Goal: Check status

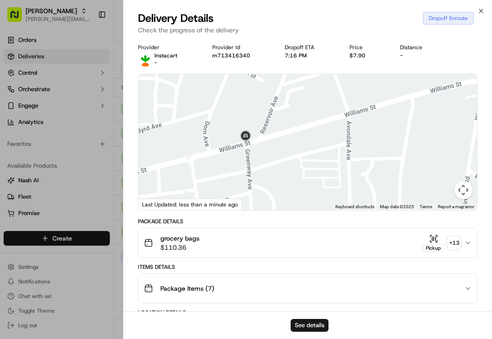
drag, startPoint x: 227, startPoint y: 154, endPoint x: 398, endPoint y: 192, distance: 174.9
click at [398, 192] on div at bounding box center [307, 142] width 338 height 136
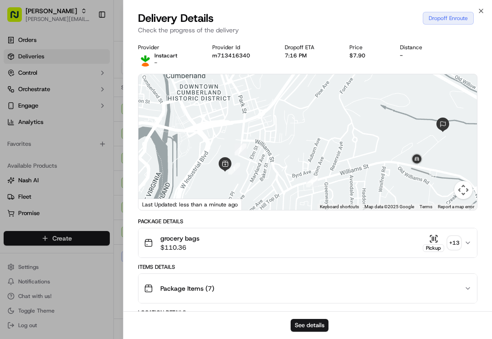
click at [476, 10] on div "Close Delivery Details Dropoff Enroute Check the progress of the delivery Provi…" at bounding box center [307, 169] width 369 height 339
click at [478, 12] on icon "button" at bounding box center [480, 10] width 7 height 7
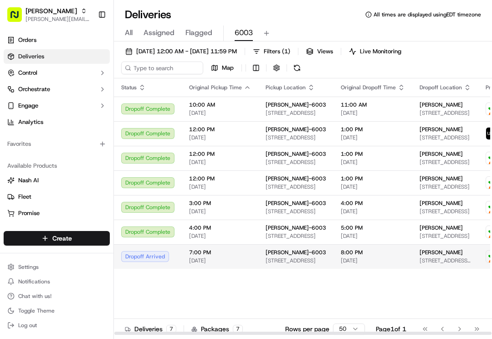
click at [303, 256] on div "[PERSON_NAME]-6003" at bounding box center [296, 252] width 61 height 7
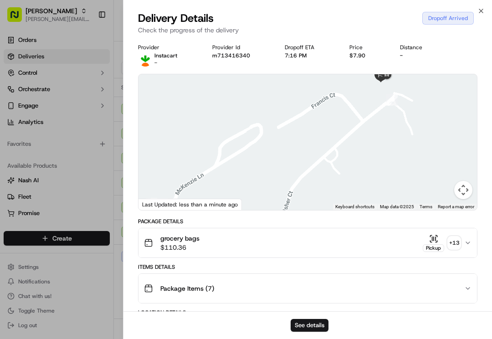
drag, startPoint x: 423, startPoint y: 123, endPoint x: 277, endPoint y: 192, distance: 161.0
click at [277, 192] on div at bounding box center [307, 142] width 338 height 136
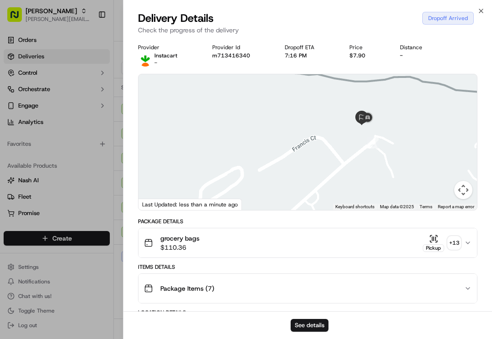
drag, startPoint x: 349, startPoint y: 124, endPoint x: 331, endPoint y: 167, distance: 46.5
click at [331, 167] on div at bounding box center [307, 142] width 338 height 136
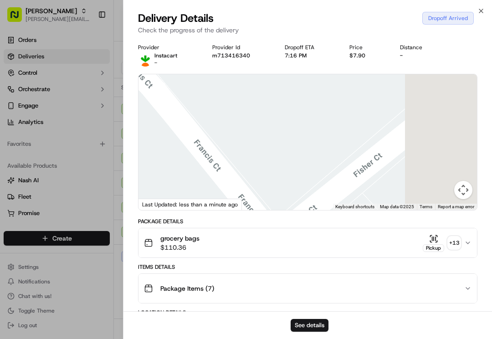
drag, startPoint x: 388, startPoint y: 102, endPoint x: 235, endPoint y: 183, distance: 173.2
click at [223, 191] on div at bounding box center [307, 142] width 338 height 136
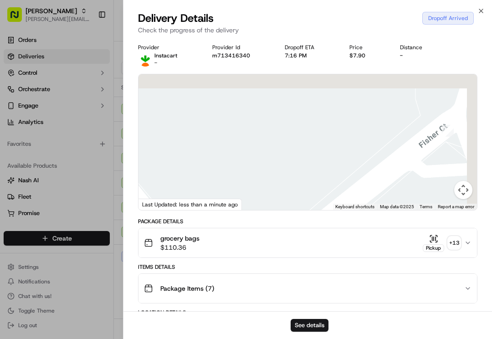
drag, startPoint x: 288, startPoint y: 122, endPoint x: 261, endPoint y: 194, distance: 77.0
click at [261, 194] on div at bounding box center [307, 142] width 338 height 136
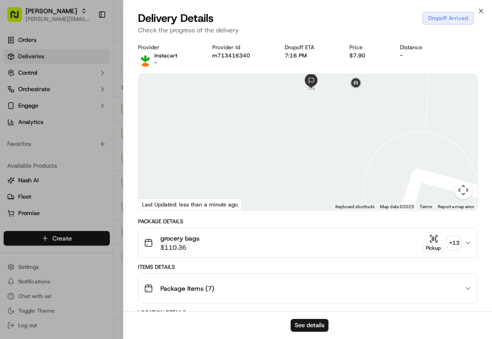
drag, startPoint x: 313, startPoint y: 159, endPoint x: 299, endPoint y: 180, distance: 25.9
click at [299, 180] on div at bounding box center [307, 142] width 338 height 136
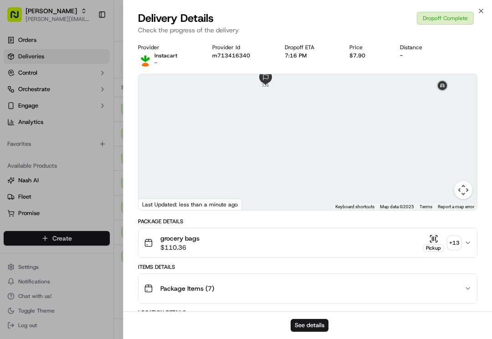
drag, startPoint x: 356, startPoint y: 118, endPoint x: 338, endPoint y: 188, distance: 72.2
click at [338, 188] on div at bounding box center [307, 142] width 338 height 136
drag, startPoint x: 332, startPoint y: 122, endPoint x: 334, endPoint y: 164, distance: 42.9
click at [334, 164] on div at bounding box center [307, 142] width 338 height 136
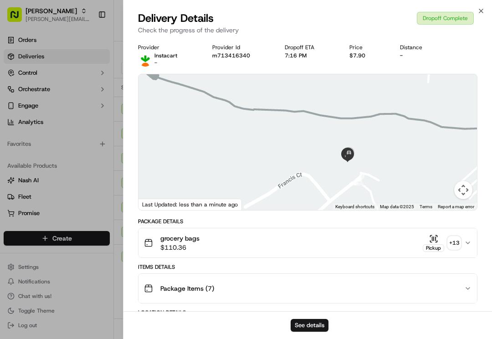
drag, startPoint x: 298, startPoint y: 182, endPoint x: 321, endPoint y: 99, distance: 86.5
click at [321, 100] on div at bounding box center [307, 142] width 338 height 136
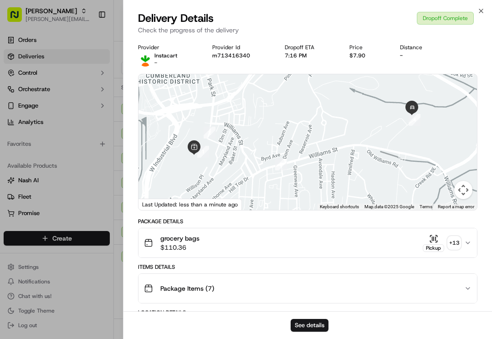
drag, startPoint x: 264, startPoint y: 141, endPoint x: 349, endPoint y: 154, distance: 85.7
click at [349, 154] on div at bounding box center [307, 142] width 338 height 136
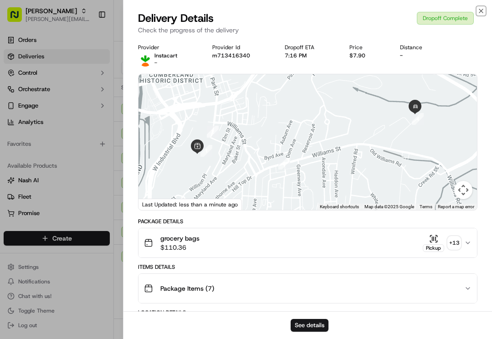
click at [480, 10] on icon "button" at bounding box center [480, 10] width 7 height 7
